Goal: Task Accomplishment & Management: Use online tool/utility

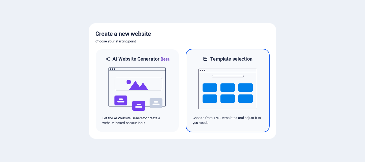
click at [244, 77] on img at bounding box center [227, 88] width 59 height 53
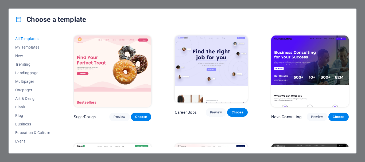
click at [244, 77] on img at bounding box center [211, 69] width 73 height 67
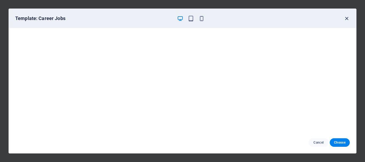
click at [348, 21] on icon "button" at bounding box center [347, 18] width 6 height 6
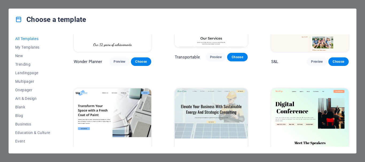
scroll to position [280, 0]
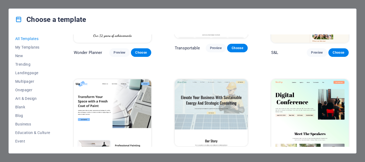
click at [305, 102] on img at bounding box center [309, 115] width 77 height 72
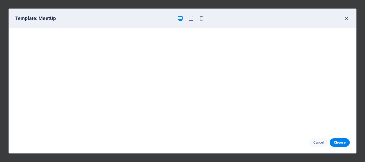
click at [346, 18] on icon "button" at bounding box center [347, 18] width 6 height 6
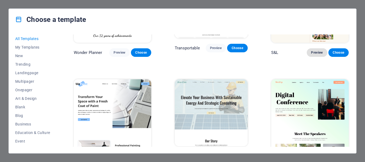
click at [314, 50] on span "Preview" at bounding box center [317, 52] width 12 height 4
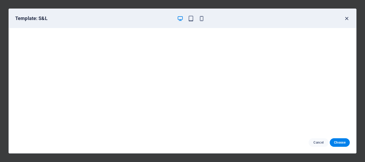
click at [348, 17] on icon "button" at bounding box center [347, 18] width 6 height 6
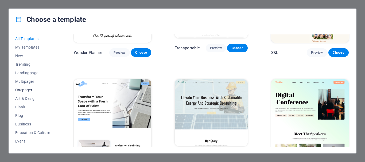
click at [32, 93] on button "Onepager" at bounding box center [32, 90] width 35 height 9
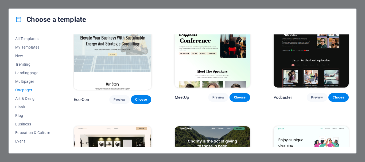
scroll to position [131, 0]
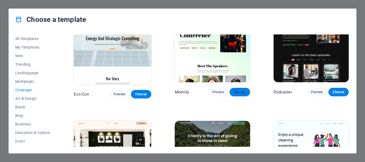
click at [234, 90] on span "Choose" at bounding box center [240, 92] width 12 height 4
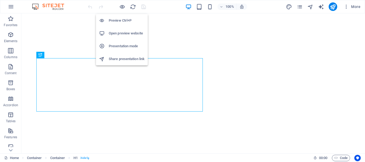
click at [121, 31] on h6 "Open preview website" at bounding box center [127, 33] width 36 height 6
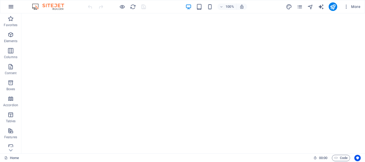
click at [9, 8] on icon "button" at bounding box center [11, 6] width 6 height 6
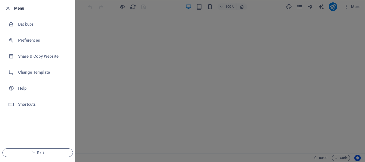
click at [6, 7] on icon "button" at bounding box center [8, 8] width 6 height 6
